Goal: Information Seeking & Learning: Learn about a topic

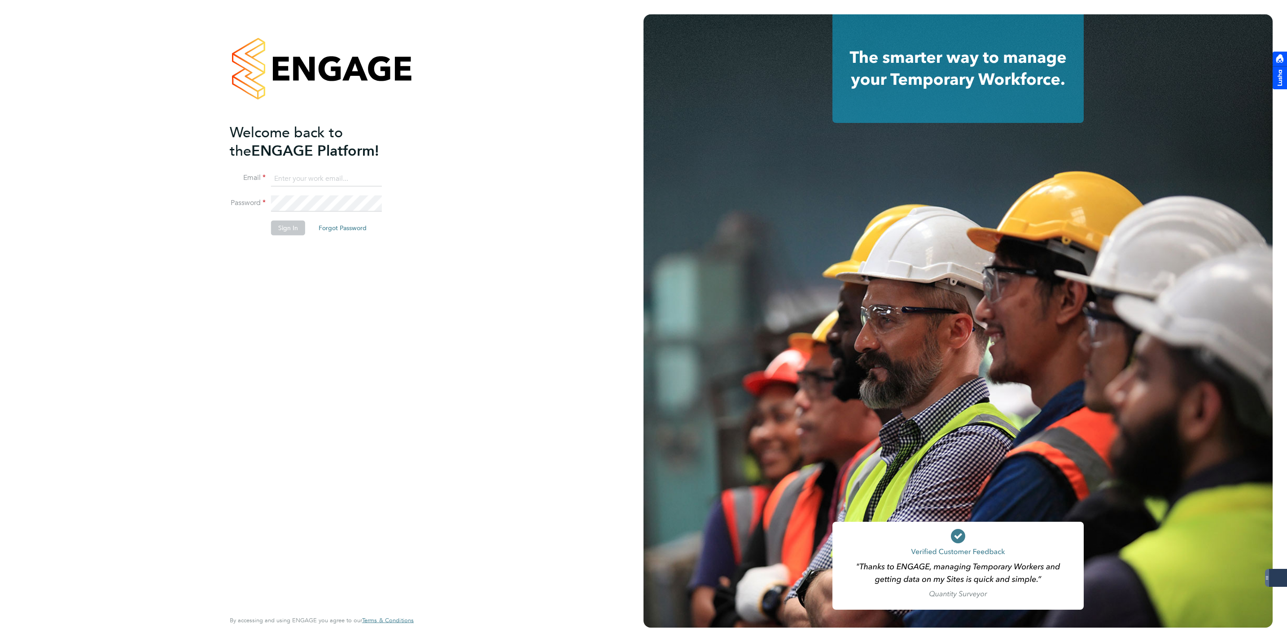
type input "jmcmurray@skilledcareers.co.uk"
click at [279, 224] on button "Sign In" at bounding box center [288, 228] width 34 height 14
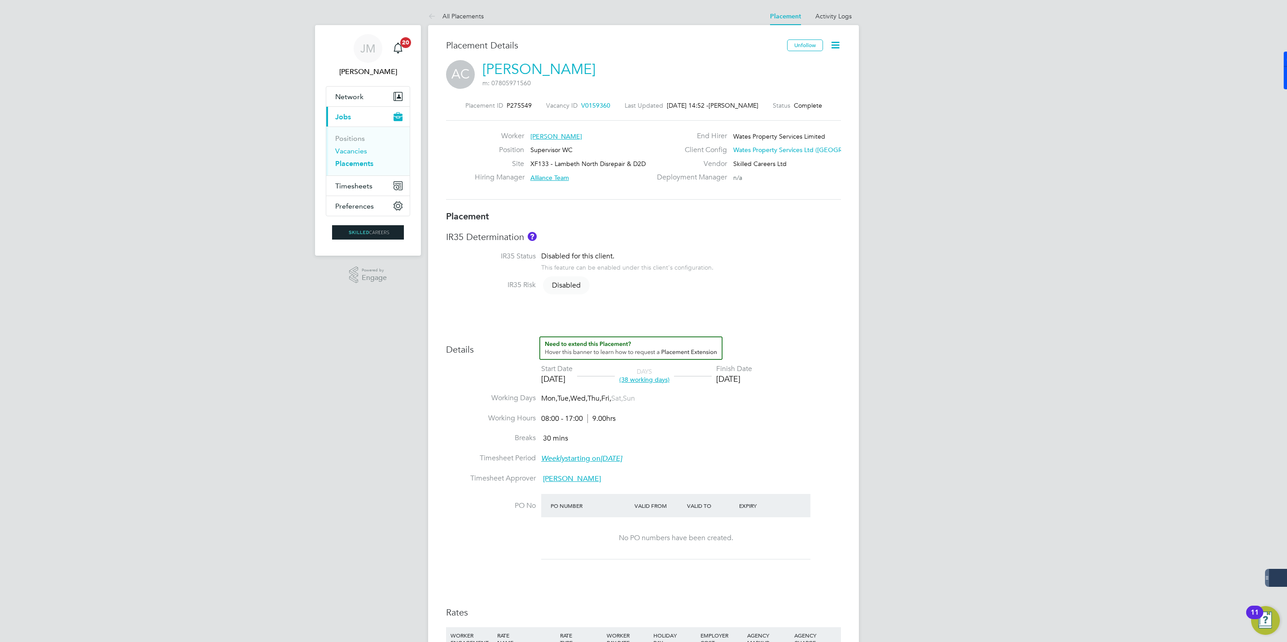
click at [357, 149] on link "Vacancies" at bounding box center [351, 151] width 32 height 9
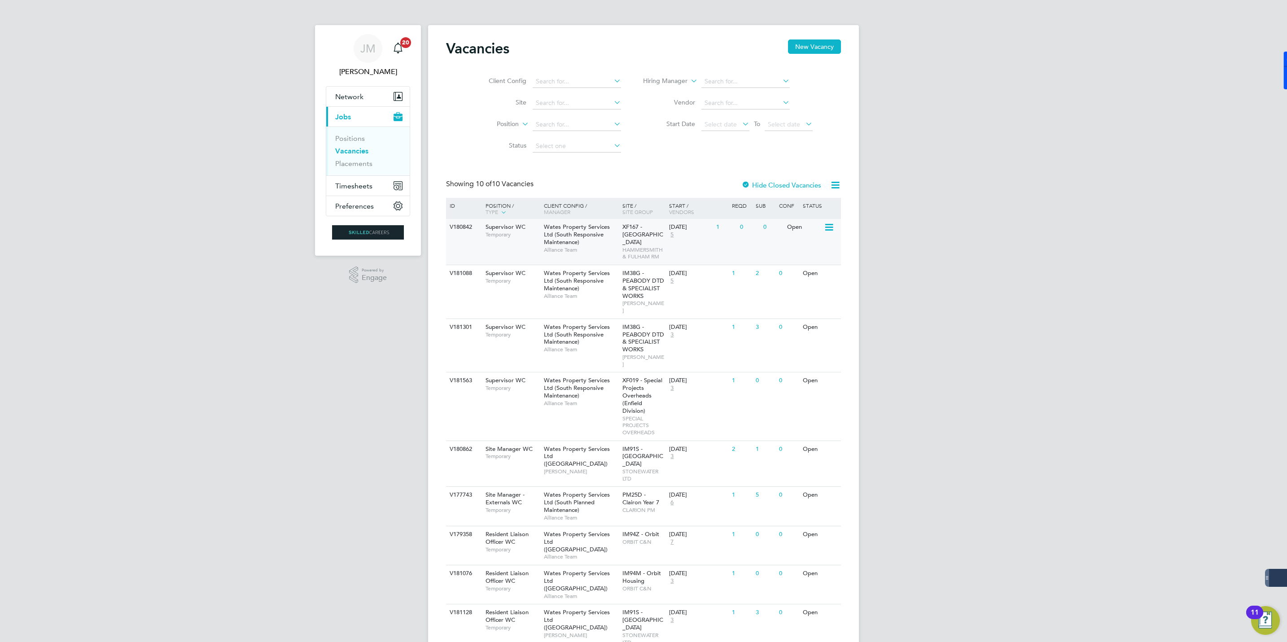
click at [561, 232] on span "Wates Property Services Ltd (South Responsive Maintenance)" at bounding box center [577, 234] width 66 height 23
